Goal: Information Seeking & Learning: Learn about a topic

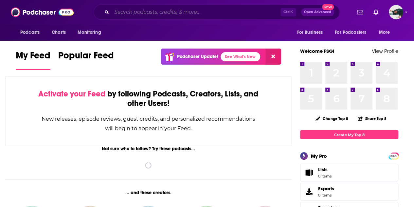
click at [122, 11] on input "Search podcasts, credits, & more..." at bounding box center [196, 12] width 169 height 10
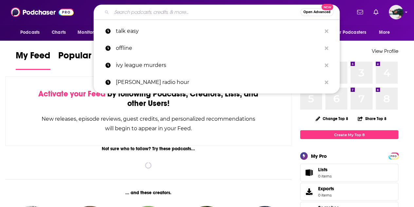
type input "l"
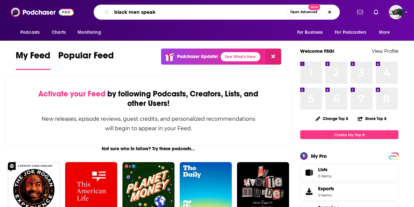
type input "black men speak"
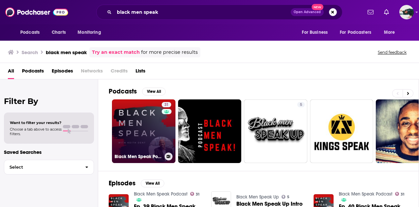
click at [144, 128] on link "31 Black Men Speak Podcast" at bounding box center [144, 131] width 64 height 64
